Goal: Task Accomplishment & Management: Manage account settings

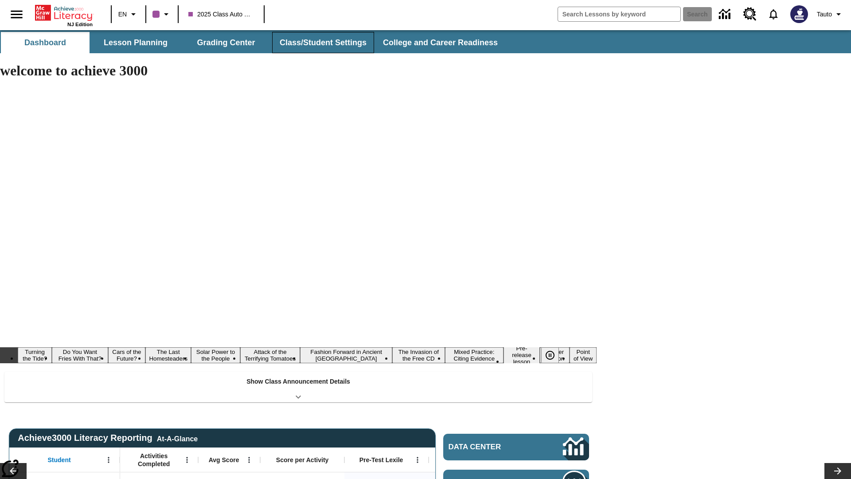
click at [322, 43] on button "Class/Student Settings" at bounding box center [323, 42] width 102 height 21
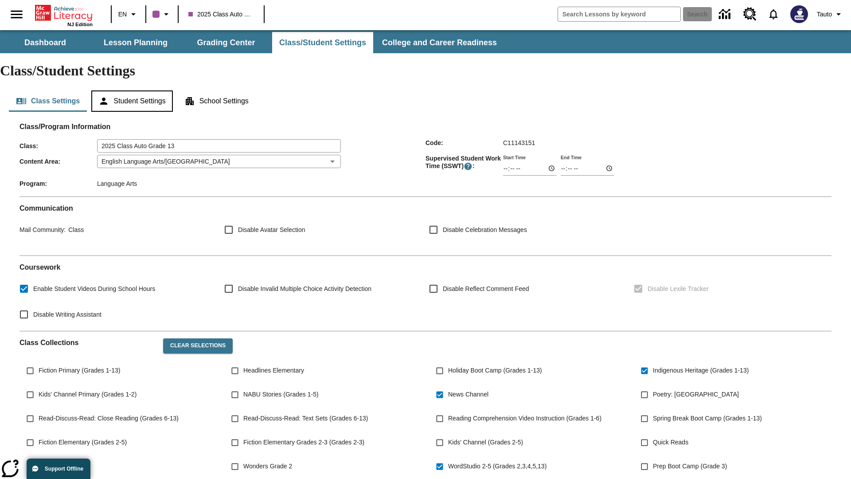
click at [133, 90] on button "Student Settings" at bounding box center [131, 100] width 81 height 21
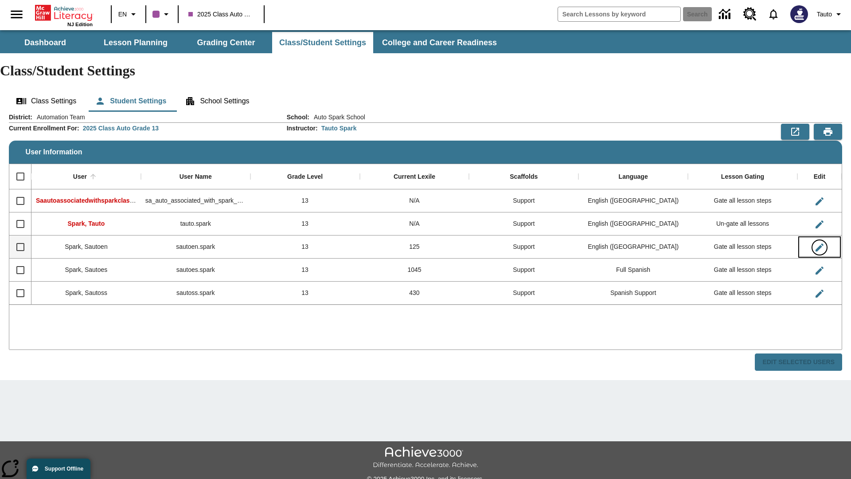
click at [819, 243] on icon "Edit User" at bounding box center [820, 247] width 8 height 8
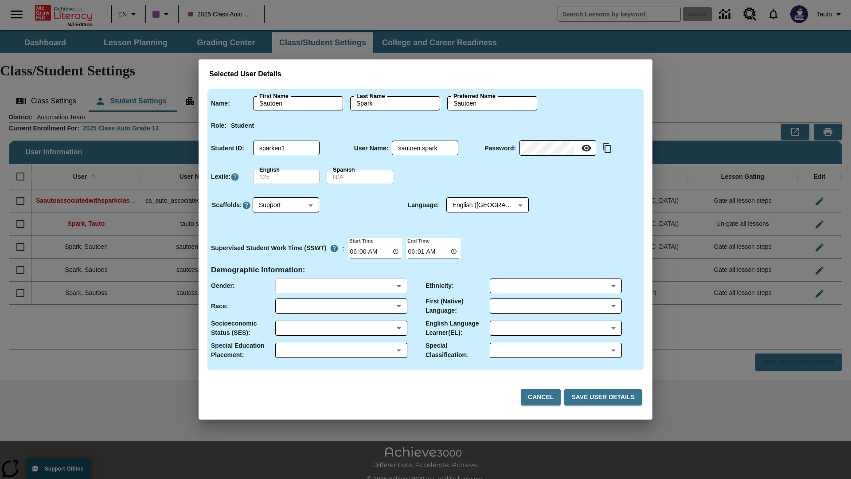
click at [341, 285] on body "Skip to main content NJ Edition EN 2025 Class Auto Grade 13 Search 0 Tauto Dash…" at bounding box center [425, 264] width 851 height 468
click at [341, 306] on body "Skip to main content NJ Edition EN 2025 Class Auto Grade 13 Search 0 Tauto Dash…" at bounding box center [425, 264] width 851 height 468
click at [341, 328] on body "Skip to main content NJ Edition EN 2025 Class Auto Grade 13 Search 0 Tauto Dash…" at bounding box center [425, 264] width 851 height 468
click at [341, 350] on body "Skip to main content NJ Edition EN 2025 Class Auto Grade 13 Search 0 Tauto Dash…" at bounding box center [425, 264] width 851 height 468
click at [555, 285] on body "Skip to main content NJ Edition EN 2025 Class Auto Grade 13 Search 0 Tauto Dash…" at bounding box center [425, 264] width 851 height 468
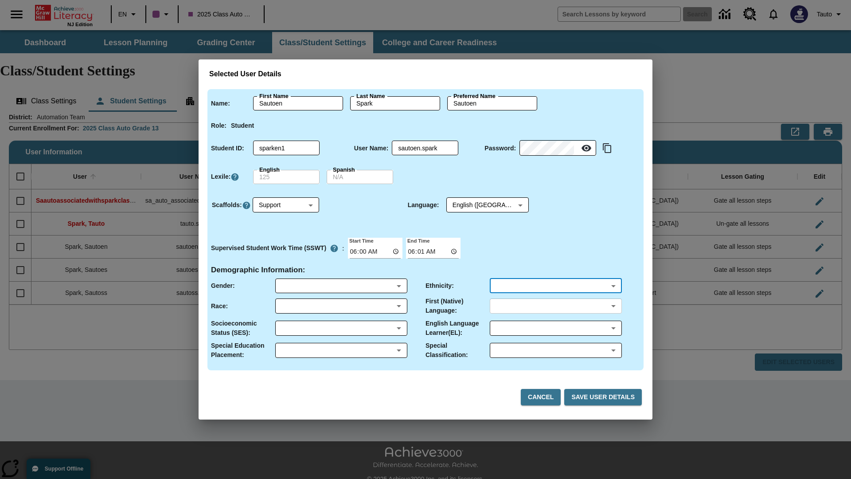
click at [555, 306] on body "Skip to main content NJ Edition EN 2025 Class Auto Grade 13 Search 0 Tauto Dash…" at bounding box center [425, 264] width 851 height 468
click at [555, 328] on body "Skip to main content NJ Edition EN 2025 Class Auto Grade 13 Search 0 Tauto Dash…" at bounding box center [425, 264] width 851 height 468
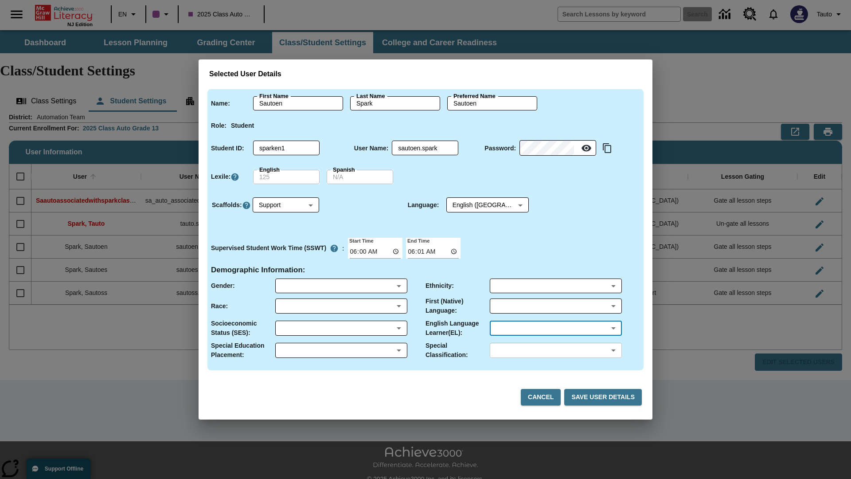
click at [555, 350] on body "Skip to main content NJ Edition EN 2025 Class Auto Grade 13 Search 0 Tauto Dash…" at bounding box center [425, 264] width 851 height 468
